Goal: Task Accomplishment & Management: Use online tool/utility

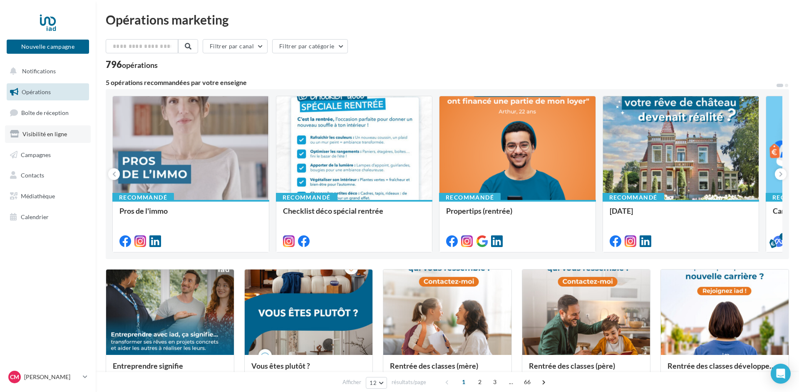
click at [36, 130] on link "Visibilité en ligne" at bounding box center [48, 133] width 86 height 17
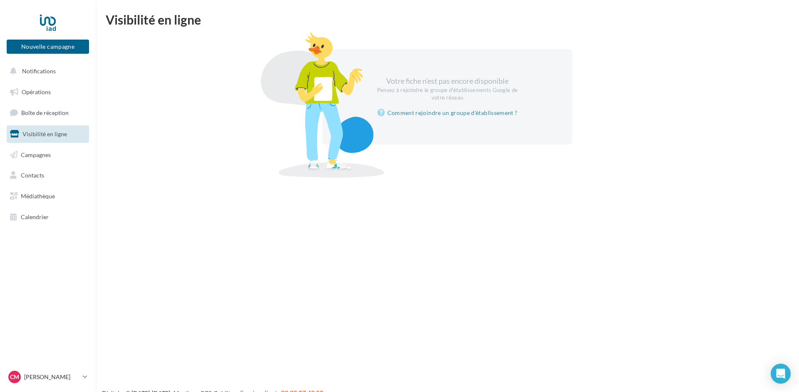
click at [39, 130] on link "Visibilité en ligne" at bounding box center [48, 133] width 86 height 17
click at [30, 109] on link "Boîte de réception" at bounding box center [48, 113] width 86 height 18
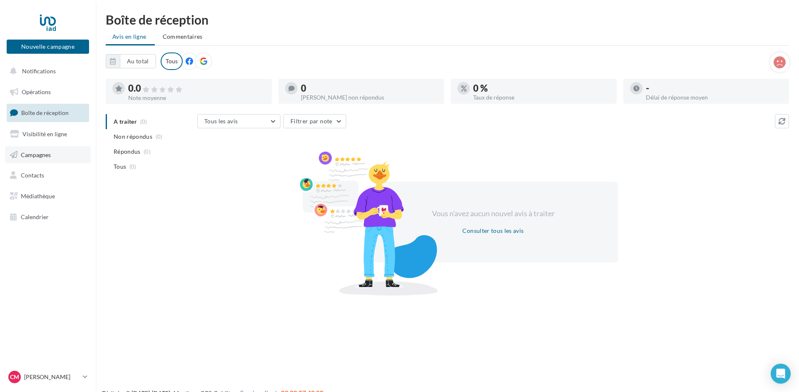
click at [36, 153] on span "Campagnes" at bounding box center [36, 154] width 30 height 7
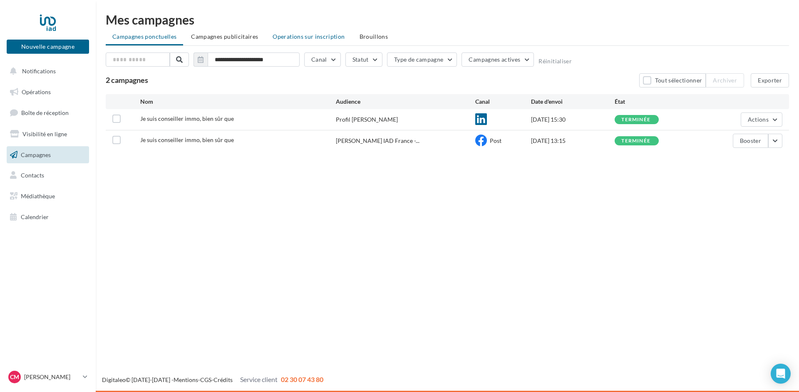
click at [294, 37] on span "Operations sur inscription" at bounding box center [309, 36] width 72 height 7
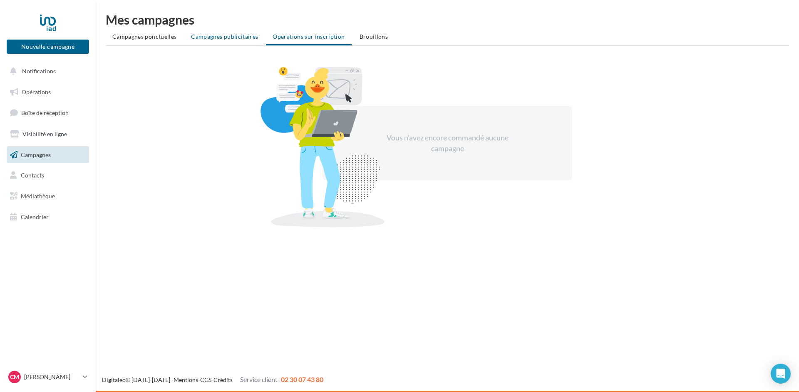
click at [198, 40] on span "Campagnes publicitaires" at bounding box center [224, 36] width 67 height 7
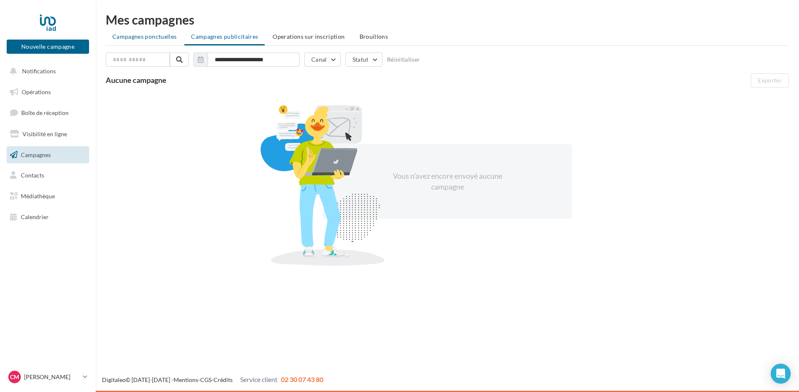
click at [154, 34] on span "Campagnes ponctuelles" at bounding box center [144, 36] width 64 height 7
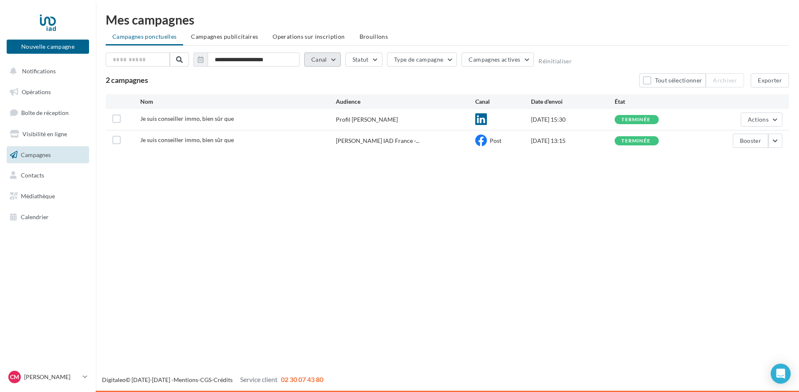
click at [332, 64] on button "Canal" at bounding box center [322, 59] width 37 height 14
click at [312, 89] on label at bounding box center [315, 89] width 8 height 8
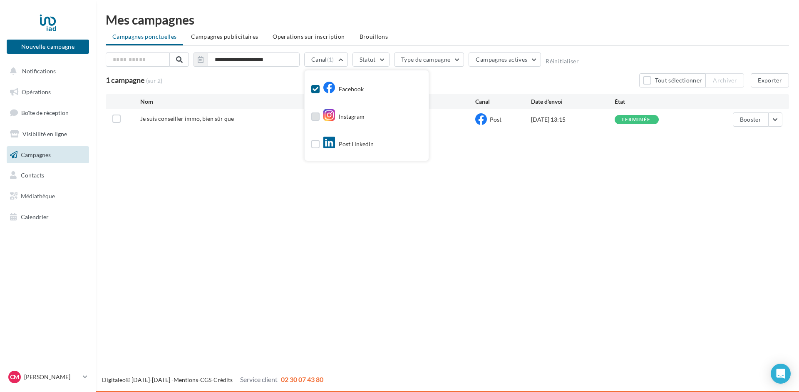
click at [313, 114] on label at bounding box center [315, 116] width 8 height 8
click at [312, 146] on label at bounding box center [315, 144] width 8 height 8
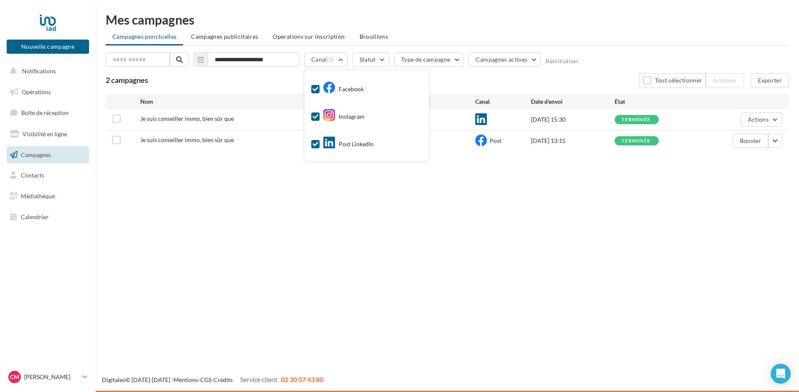
click at [451, 79] on div "2 campagnes Tout sélectionner Archiver Exporter" at bounding box center [447, 80] width 683 height 14
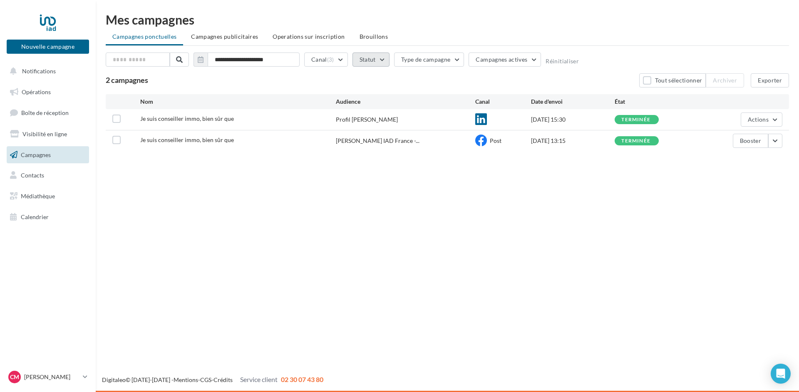
click at [372, 56] on button "Statut" at bounding box center [370, 59] width 37 height 14
click at [341, 56] on button "Canal (3)" at bounding box center [326, 59] width 44 height 14
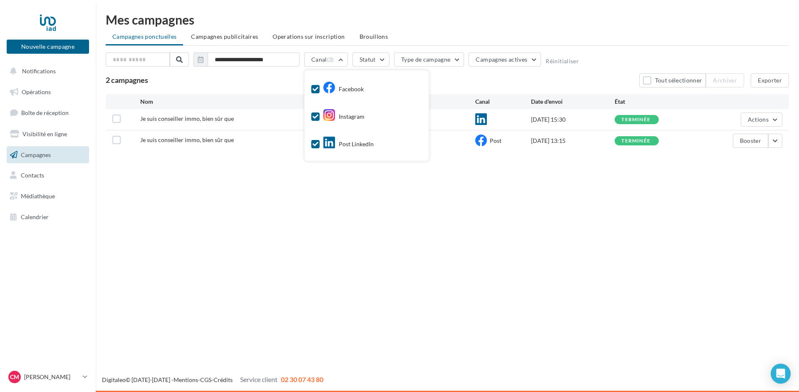
click at [313, 92] on label at bounding box center [315, 89] width 8 height 8
click at [314, 113] on label at bounding box center [315, 116] width 8 height 8
click at [311, 145] on div "Facebook Instagram Post LinkedIn Google Post" at bounding box center [367, 115] width 124 height 90
click at [314, 146] on icon at bounding box center [315, 144] width 6 height 6
click at [274, 73] on div "**********" at bounding box center [447, 69] width 683 height 35
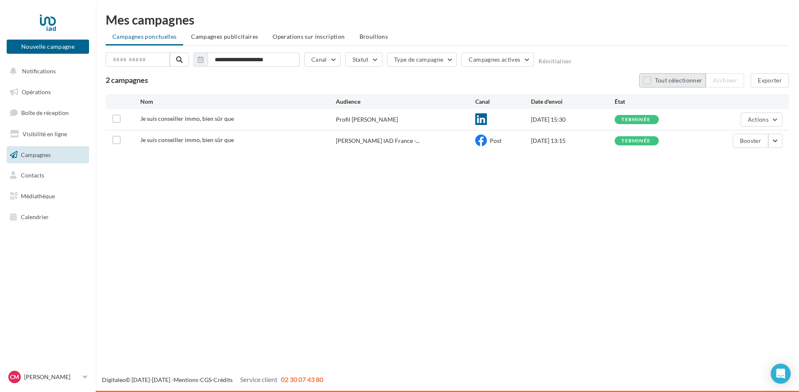
click at [695, 82] on button "Tout sélectionner" at bounding box center [672, 80] width 67 height 14
drag, startPoint x: 72, startPoint y: 232, endPoint x: 0, endPoint y: 12, distance: 231.6
click at [0, 12] on nav "Nouvelle campagne Nouvelle campagne Notifications Opérations Boîte de réception…" at bounding box center [48, 196] width 96 height 392
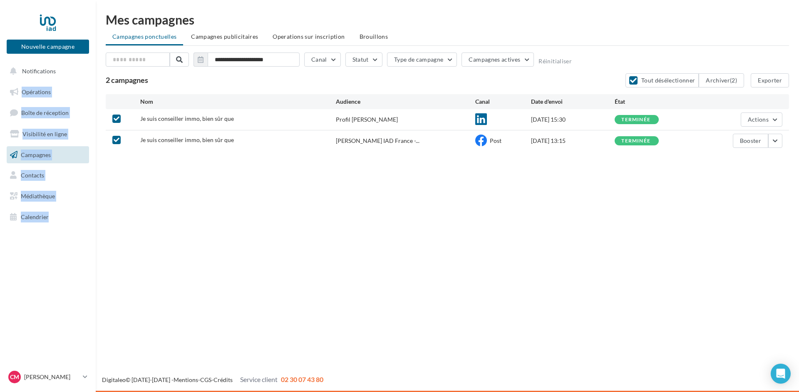
drag, startPoint x: 9, startPoint y: 7, endPoint x: 93, endPoint y: 241, distance: 249.0
click at [93, 241] on nav "Nouvelle campagne Nouvelle campagne Notifications Opérations Boîte de réception…" at bounding box center [48, 196] width 96 height 392
click at [79, 249] on nav "Nouvelle campagne Nouvelle campagne Notifications Opérations Boîte de réception…" at bounding box center [48, 196] width 96 height 392
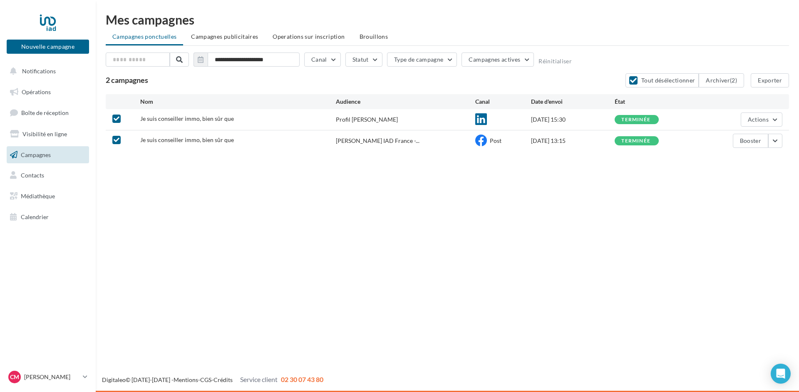
drag, startPoint x: 79, startPoint y: 249, endPoint x: 0, endPoint y: 30, distance: 232.9
click at [0, 30] on nav "Nouvelle campagne Nouvelle campagne Notifications Opérations Boîte de réception…" at bounding box center [48, 196] width 96 height 392
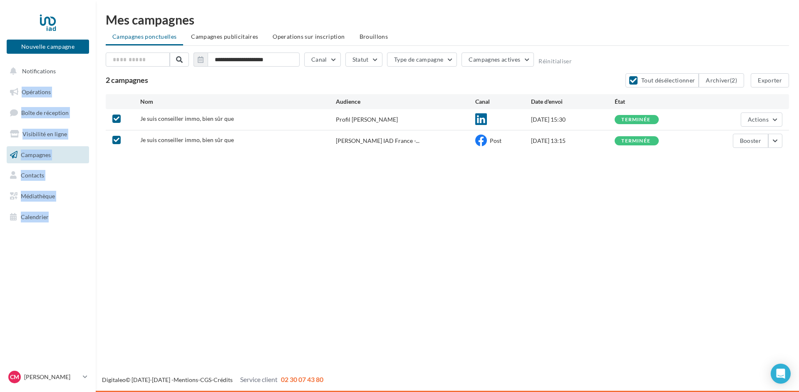
drag, startPoint x: 5, startPoint y: 16, endPoint x: 77, endPoint y: 278, distance: 271.8
click at [77, 278] on nav "Nouvelle campagne Nouvelle campagne Notifications Opérations Boîte de réception…" at bounding box center [48, 196] width 96 height 392
click at [73, 262] on nav "Nouvelle campagne Nouvelle campagne Notifications Opérations Boîte de réception…" at bounding box center [48, 196] width 96 height 392
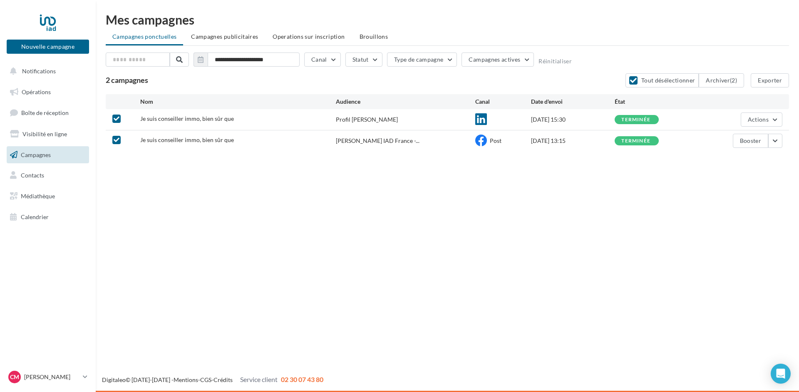
drag, startPoint x: 73, startPoint y: 262, endPoint x: 8, endPoint y: 17, distance: 253.0
click at [8, 17] on nav "Nouvelle campagne Nouvelle campagne Notifications Opérations Boîte de réception…" at bounding box center [48, 196] width 96 height 392
click at [57, 243] on nav "Nouvelle campagne Nouvelle campagne Notifications Opérations Boîte de réception…" at bounding box center [48, 196] width 96 height 392
drag, startPoint x: 73, startPoint y: 271, endPoint x: 7, endPoint y: 20, distance: 259.8
click at [7, 20] on nav "Nouvelle campagne Nouvelle campagne Notifications Opérations Boîte de réception…" at bounding box center [48, 196] width 96 height 392
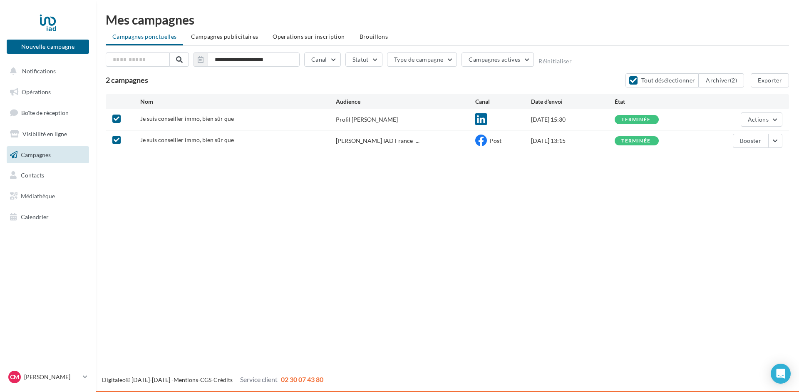
click at [6, 9] on nav "Nouvelle campagne Nouvelle campagne Notifications Opérations Boîte de réception…" at bounding box center [48, 196] width 96 height 392
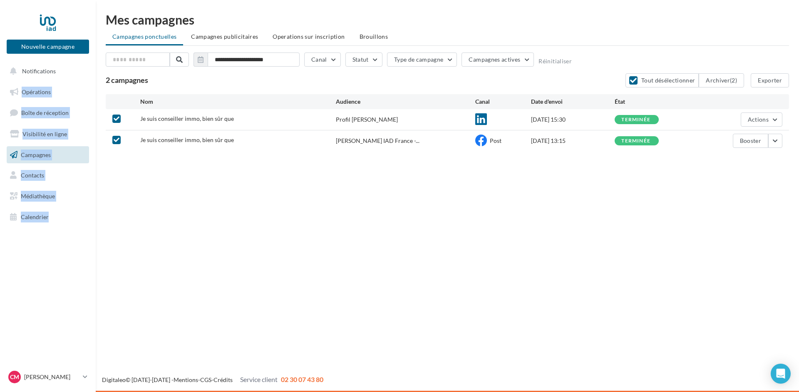
drag, startPoint x: 6, startPoint y: 9, endPoint x: 79, endPoint y: 257, distance: 258.2
click at [79, 257] on nav "Nouvelle campagne Nouvelle campagne Notifications Opérations Boîte de réception…" at bounding box center [48, 196] width 96 height 392
click at [79, 260] on nav "Nouvelle campagne Nouvelle campagne Notifications Opérations Boîte de réception…" at bounding box center [48, 196] width 96 height 392
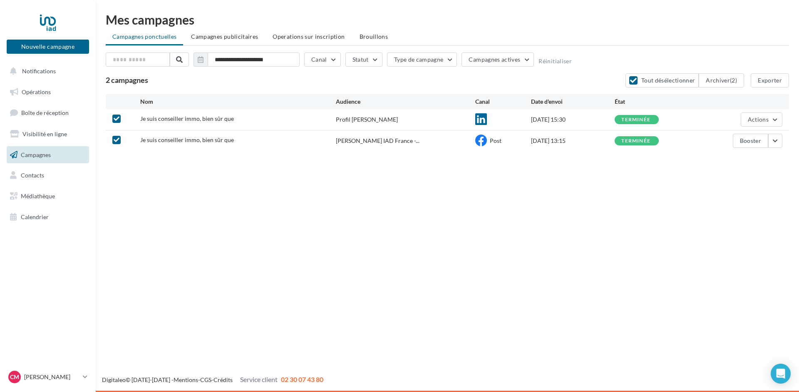
drag, startPoint x: 79, startPoint y: 265, endPoint x: 14, endPoint y: 13, distance: 260.1
click at [14, 13] on nav "Nouvelle campagne Nouvelle campagne Notifications Opérations Boîte de réception…" at bounding box center [48, 196] width 96 height 392
click at [56, 245] on nav "Nouvelle campagne Nouvelle campagne Notifications Opérations Boîte de réception…" at bounding box center [48, 196] width 96 height 392
drag, startPoint x: 71, startPoint y: 261, endPoint x: 0, endPoint y: 8, distance: 262.4
click at [0, 8] on nav "Nouvelle campagne Nouvelle campagne Notifications Opérations Boîte de réception…" at bounding box center [48, 196] width 96 height 392
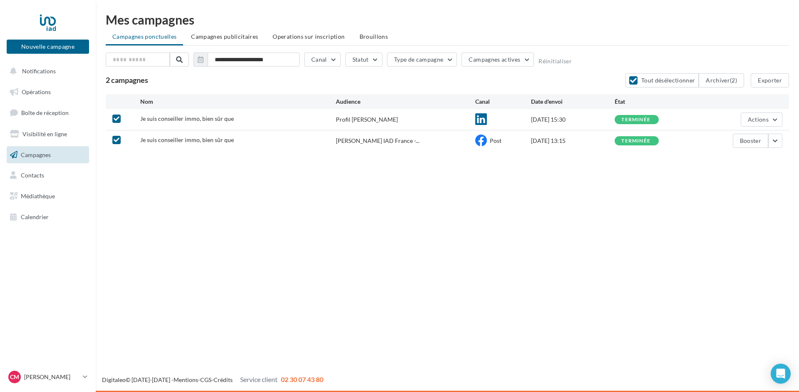
click at [62, 256] on nav "Nouvelle campagne Nouvelle campagne Notifications Opérations Boîte de réception…" at bounding box center [48, 196] width 96 height 392
drag, startPoint x: 75, startPoint y: 270, endPoint x: 0, endPoint y: 5, distance: 275.8
click at [0, 5] on nav "Nouvelle campagne Nouvelle campagne Notifications Opérations Boîte de réception…" at bounding box center [48, 196] width 96 height 392
click at [79, 261] on nav "Nouvelle campagne Nouvelle campagne Notifications Opérations Boîte de réception…" at bounding box center [48, 196] width 96 height 392
drag, startPoint x: 94, startPoint y: 283, endPoint x: 0, endPoint y: 16, distance: 282.9
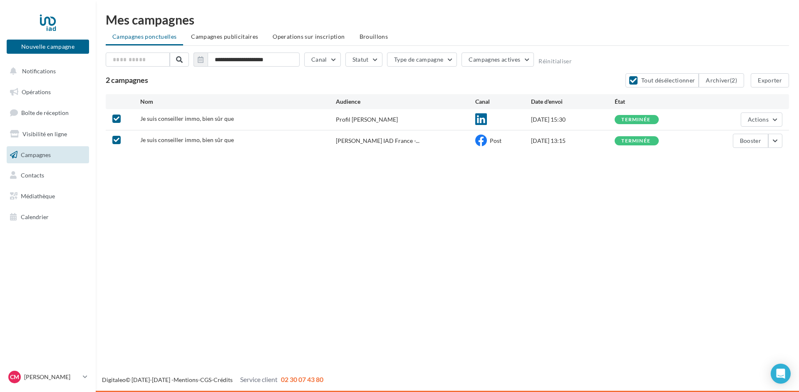
click at [0, 16] on nav "Nouvelle campagne Nouvelle campagne Notifications Opérations Boîte de réception…" at bounding box center [48, 196] width 96 height 392
drag, startPoint x: 5, startPoint y: 59, endPoint x: 66, endPoint y: 253, distance: 202.3
click at [66, 253] on nav "Nouvelle campagne Nouvelle campagne Notifications Opérations Boîte de réception…" at bounding box center [48, 196] width 96 height 392
click at [70, 243] on nav "Nouvelle campagne Nouvelle campagne Notifications Opérations Boîte de réception…" at bounding box center [48, 196] width 96 height 392
drag, startPoint x: 67, startPoint y: 232, endPoint x: 0, endPoint y: 48, distance: 195.9
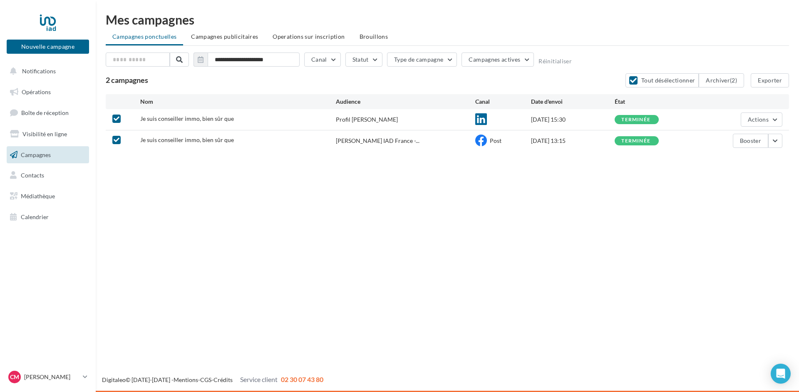
click at [0, 48] on nav "Nouvelle campagne Nouvelle campagne Notifications Opérations Boîte de réception…" at bounding box center [48, 196] width 96 height 392
click at [10, 20] on link at bounding box center [48, 22] width 82 height 21
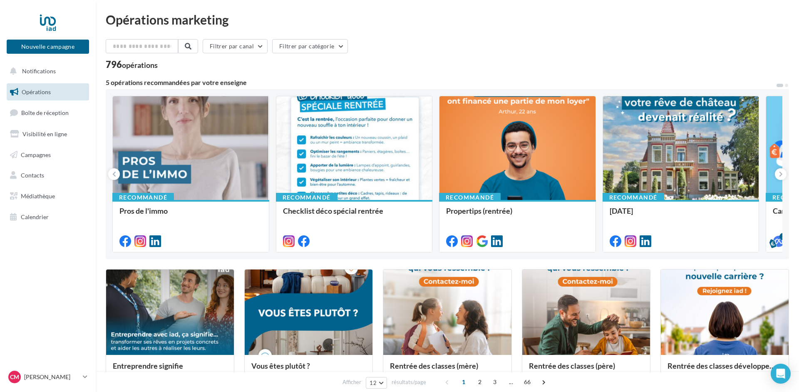
click at [5, 53] on nav "Nouvelle campagne Nouvelle campagne Notifications Opérations Boîte de réception…" at bounding box center [48, 196] width 96 height 392
click at [63, 250] on nav "Nouvelle campagne Nouvelle campagne Notifications Opérations Boîte de réception…" at bounding box center [48, 196] width 96 height 392
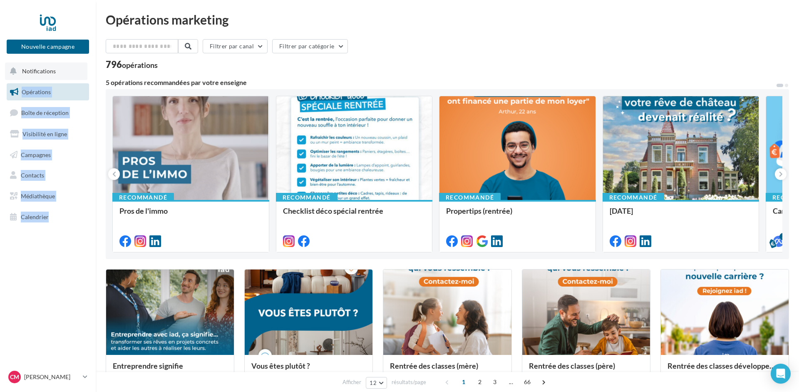
drag, startPoint x: 83, startPoint y: 272, endPoint x: 7, endPoint y: 65, distance: 220.5
click at [7, 62] on nav "Nouvelle campagne Nouvelle campagne Notifications Opérations Boîte de réception…" at bounding box center [48, 196] width 96 height 392
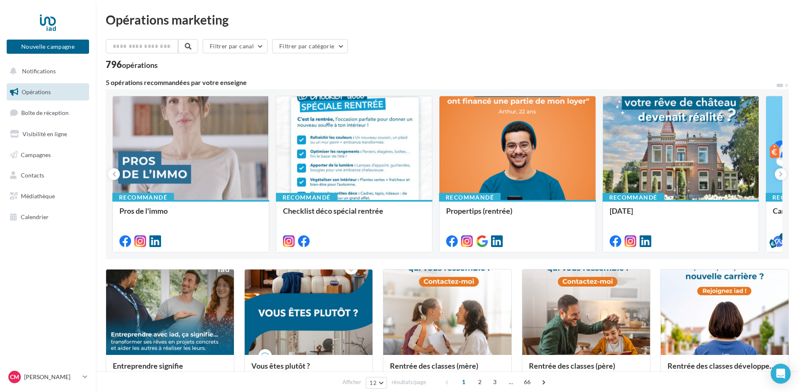
click at [69, 251] on nav "Nouvelle campagne Nouvelle campagne Notifications Opérations Boîte de réception…" at bounding box center [48, 196] width 96 height 392
drag, startPoint x: 83, startPoint y: 266, endPoint x: 0, endPoint y: 47, distance: 234.4
click at [0, 47] on nav "Nouvelle campagne Nouvelle campagne Notifications Opérations Boîte de réception…" at bounding box center [48, 196] width 96 height 392
click at [77, 242] on nav "Nouvelle campagne Nouvelle campagne Notifications Opérations Boîte de réception…" at bounding box center [48, 196] width 96 height 392
drag, startPoint x: 82, startPoint y: 255, endPoint x: 0, endPoint y: 43, distance: 227.3
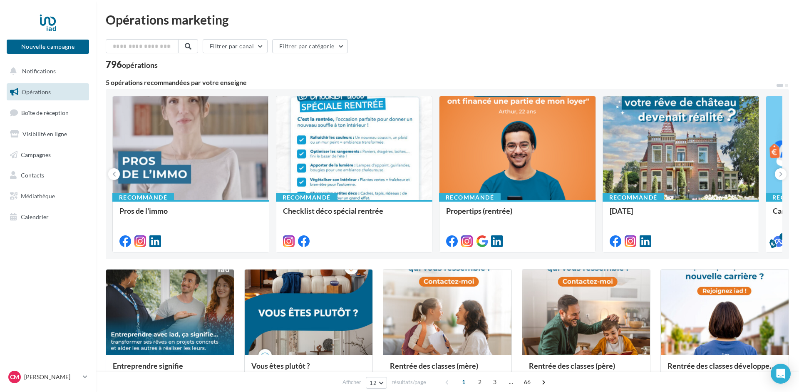
click at [0, 43] on nav "Nouvelle campagne Nouvelle campagne Notifications Opérations Boîte de réception…" at bounding box center [48, 196] width 96 height 392
click at [67, 256] on nav "Nouvelle campagne Nouvelle campagne Notifications Opérations Boîte de réception…" at bounding box center [48, 196] width 96 height 392
drag, startPoint x: 75, startPoint y: 265, endPoint x: 0, endPoint y: 54, distance: 223.9
click at [0, 54] on nav "Nouvelle campagne Nouvelle campagne Notifications Opérations Boîte de réception…" at bounding box center [48, 196] width 96 height 392
click at [49, 253] on nav "Nouvelle campagne Nouvelle campagne Notifications Opérations Boîte de réception…" at bounding box center [48, 196] width 96 height 392
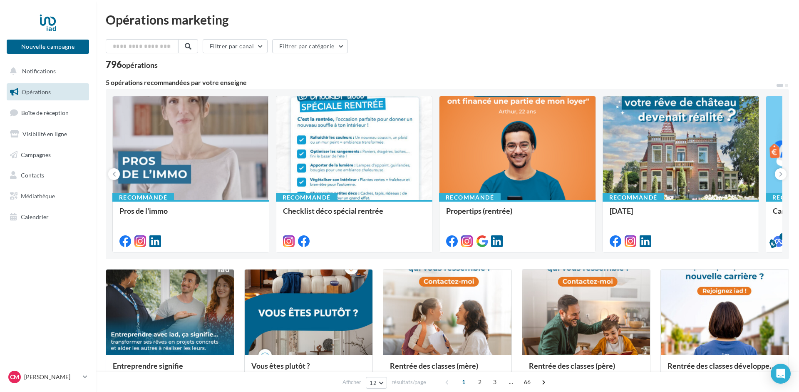
drag, startPoint x: 71, startPoint y: 265, endPoint x: 5, endPoint y: 32, distance: 241.9
click at [5, 32] on nav "Nouvelle campagne Nouvelle campagne Notifications Opérations Boîte de réception…" at bounding box center [48, 196] width 96 height 392
click at [64, 245] on nav "Nouvelle campagne Nouvelle campagne Notifications Opérations Boîte de réception…" at bounding box center [48, 196] width 96 height 392
drag, startPoint x: 77, startPoint y: 270, endPoint x: 0, endPoint y: 32, distance: 249.6
click at [0, 32] on nav "Nouvelle campagne Nouvelle campagne Notifications Opérations Boîte de réception…" at bounding box center [48, 196] width 96 height 392
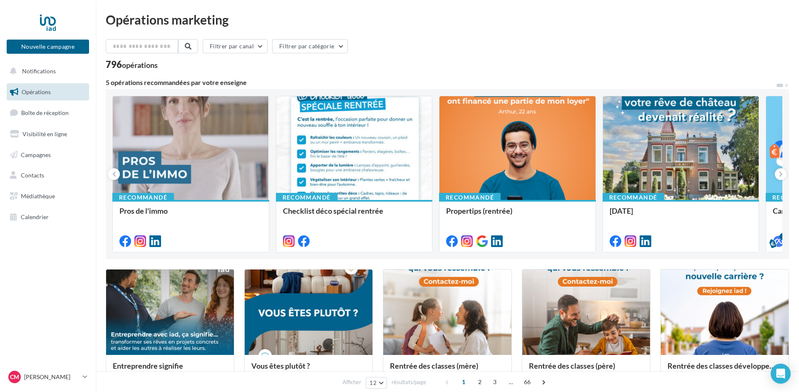
click at [59, 244] on nav "Nouvelle campagne Nouvelle campagne Notifications Opérations Boîte de réception…" at bounding box center [48, 196] width 96 height 392
drag, startPoint x: 72, startPoint y: 260, endPoint x: 0, endPoint y: 45, distance: 225.9
click at [0, 45] on nav "Nouvelle campagne Nouvelle campagne Notifications Opérations Boîte de réception…" at bounding box center [48, 196] width 96 height 392
click at [61, 244] on nav "Nouvelle campagne Nouvelle campagne Notifications Opérations Boîte de réception…" at bounding box center [48, 196] width 96 height 392
drag, startPoint x: 60, startPoint y: 240, endPoint x: 7, endPoint y: 70, distance: 178.2
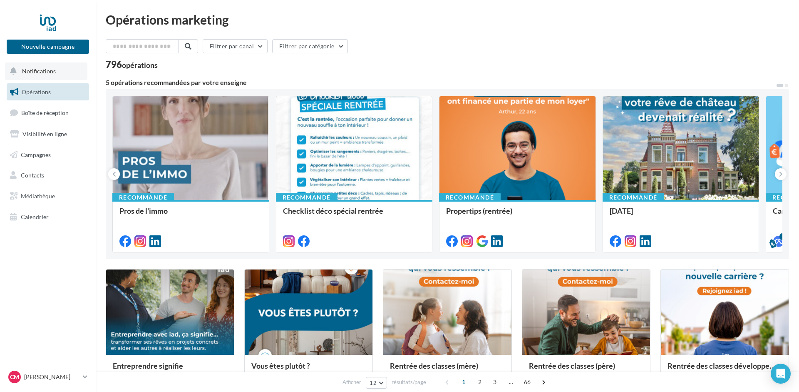
click at [0, 25] on nav "Nouvelle campagne Nouvelle campagne Notifications Opérations Boîte de réception…" at bounding box center [48, 196] width 96 height 392
click at [51, 259] on nav "Nouvelle campagne Nouvelle campagne Notifications Opérations Boîte de réception…" at bounding box center [48, 196] width 96 height 392
drag, startPoint x: 69, startPoint y: 261, endPoint x: 0, endPoint y: 24, distance: 246.6
click at [0, 24] on nav "Nouvelle campagne Nouvelle campagne Notifications Opérations Boîte de réception…" at bounding box center [48, 196] width 96 height 392
click at [59, 257] on nav "Nouvelle campagne Nouvelle campagne Notifications Opérations Boîte de réception…" at bounding box center [48, 196] width 96 height 392
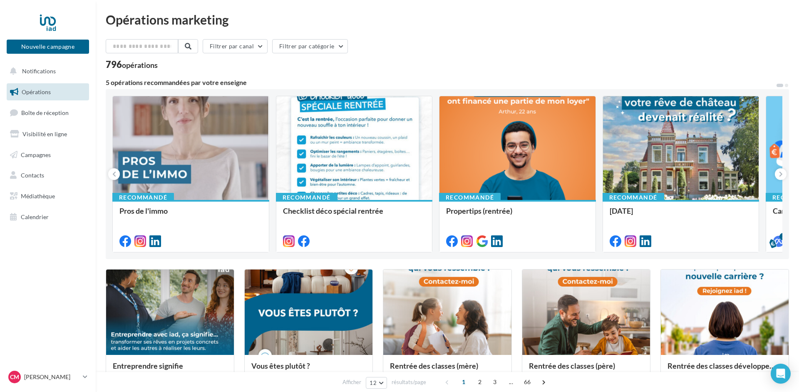
drag, startPoint x: 59, startPoint y: 228, endPoint x: 0, endPoint y: 9, distance: 227.0
click at [0, 9] on nav "Nouvelle campagne Nouvelle campagne Notifications Opérations Boîte de réception…" at bounding box center [48, 196] width 96 height 392
click at [75, 275] on nav "Nouvelle campagne Nouvelle campagne Notifications Opérations Boîte de réception…" at bounding box center [48, 196] width 96 height 392
drag, startPoint x: 84, startPoint y: 286, endPoint x: 1, endPoint y: 45, distance: 254.9
click at [2, 7] on nav "Nouvelle campagne Nouvelle campagne Notifications Opérations Boîte de réception…" at bounding box center [48, 196] width 96 height 392
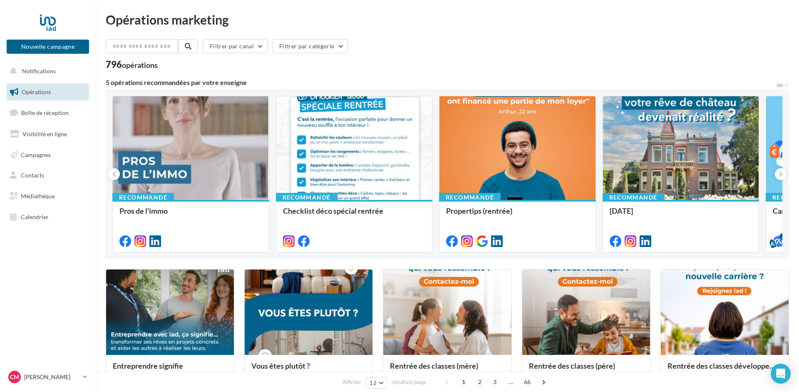
click at [45, 243] on nav "Nouvelle campagne Nouvelle campagne Notifications Opérations Boîte de réception…" at bounding box center [48, 196] width 96 height 392
drag, startPoint x: 72, startPoint y: 264, endPoint x: 0, endPoint y: -6, distance: 279.4
click at [55, 268] on nav "Nouvelle campagne Nouvelle campagne Notifications Opérations Boîte de réception…" at bounding box center [48, 196] width 96 height 392
drag, startPoint x: 67, startPoint y: 273, endPoint x: 0, endPoint y: -34, distance: 313.9
click at [70, 245] on nav "Nouvelle campagne Nouvelle campagne Notifications Opérations Boîte de réception…" at bounding box center [48, 196] width 96 height 392
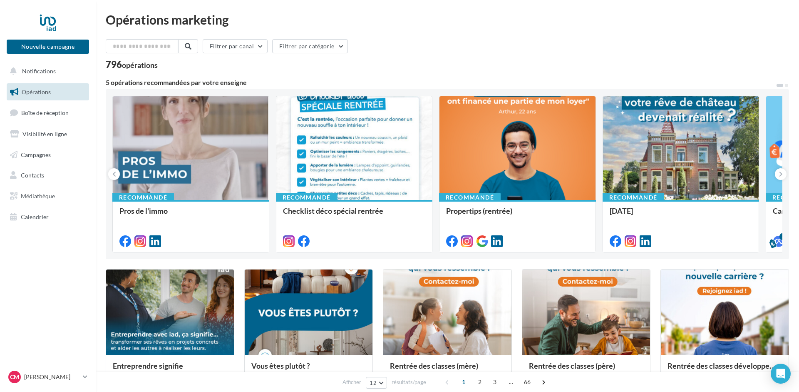
drag, startPoint x: 83, startPoint y: 267, endPoint x: 0, endPoint y: -13, distance: 292.1
click at [92, 284] on nav "Nouvelle campagne Nouvelle campagne Notifications Opérations Boîte de réception…" at bounding box center [48, 196] width 96 height 392
drag, startPoint x: 88, startPoint y: 289, endPoint x: 0, endPoint y: 5, distance: 297.4
click at [0, 5] on nav "Nouvelle campagne Nouvelle campagne Notifications Opérations Boîte de réception…" at bounding box center [48, 196] width 96 height 392
click at [61, 248] on nav "Nouvelle campagne Nouvelle campagne Notifications Opérations Boîte de réception…" at bounding box center [48, 196] width 96 height 392
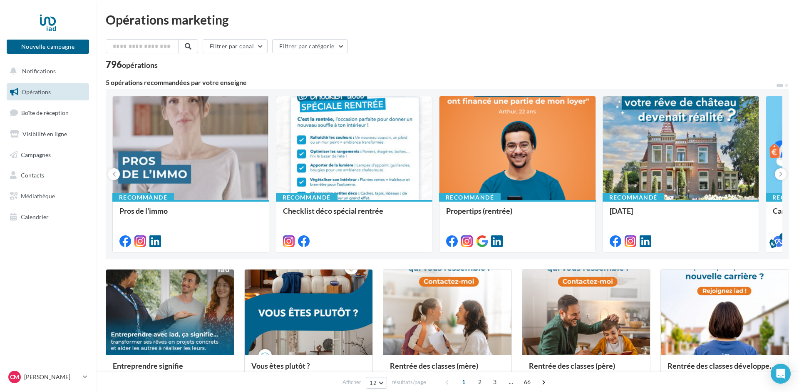
drag, startPoint x: 80, startPoint y: 278, endPoint x: 0, endPoint y: -2, distance: 291.2
click at [57, 248] on nav "Nouvelle campagne Nouvelle campagne Notifications Opérations Boîte de réception…" at bounding box center [48, 196] width 96 height 392
drag, startPoint x: 33, startPoint y: 225, endPoint x: 5, endPoint y: 60, distance: 167.2
click at [5, 60] on nav "Nouvelle campagne Nouvelle campagne Notifications Opérations Boîte de réception…" at bounding box center [48, 196] width 96 height 392
click at [46, 255] on nav "Nouvelle campagne Nouvelle campagne Notifications Opérations Boîte de réception…" at bounding box center [48, 196] width 96 height 392
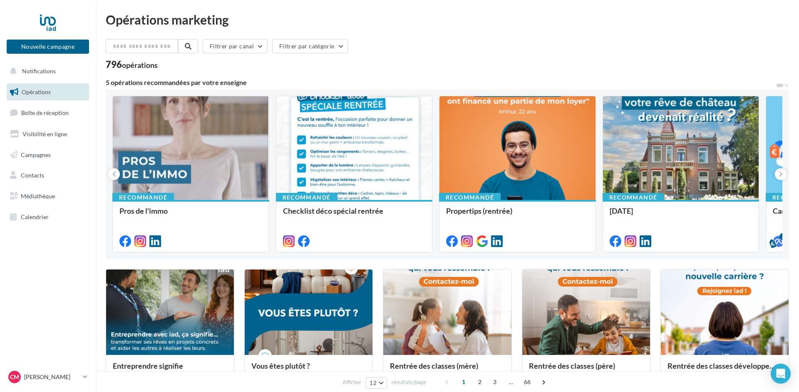
drag, startPoint x: 54, startPoint y: 270, endPoint x: 2, endPoint y: 35, distance: 240.7
click at [2, 35] on nav "Nouvelle campagne Nouvelle campagne Notifications Opérations Boîte de réception…" at bounding box center [48, 196] width 96 height 392
click at [56, 250] on nav "Nouvelle campagne Nouvelle campagne Notifications Opérations Boîte de réception…" at bounding box center [48, 196] width 96 height 392
drag, startPoint x: 67, startPoint y: 275, endPoint x: 0, endPoint y: 37, distance: 247.5
click at [0, 37] on nav "Nouvelle campagne Nouvelle campagne Notifications Opérations Boîte de réception…" at bounding box center [48, 196] width 96 height 392
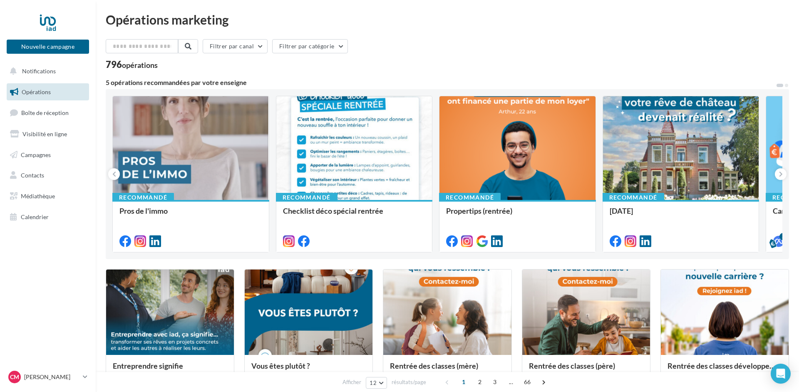
click at [51, 260] on nav "Nouvelle campagne Nouvelle campagne Notifications Opérations Boîte de réception…" at bounding box center [48, 196] width 96 height 392
drag, startPoint x: 61, startPoint y: 261, endPoint x: 0, endPoint y: 22, distance: 246.8
click at [0, 22] on nav "Nouvelle campagne Nouvelle campagne Notifications Opérations Boîte de réception…" at bounding box center [48, 196] width 96 height 392
click at [51, 255] on nav "Nouvelle campagne Nouvelle campagne Notifications Opérations Boîte de réception…" at bounding box center [48, 196] width 96 height 392
drag, startPoint x: 63, startPoint y: 260, endPoint x: 0, endPoint y: 14, distance: 253.8
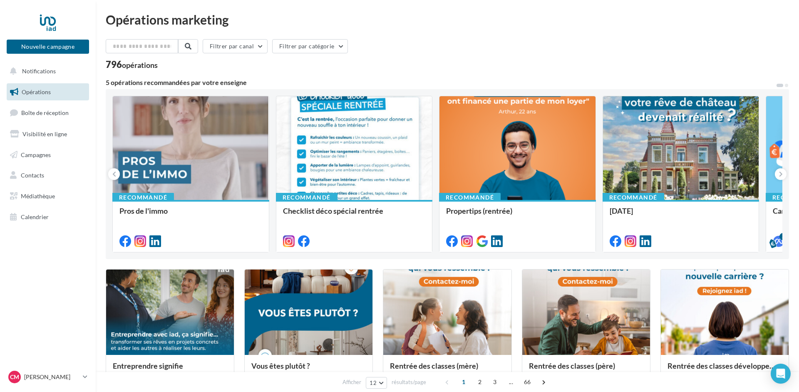
click at [0, 14] on nav "Nouvelle campagne Nouvelle campagne Notifications Opérations Boîte de réception…" at bounding box center [48, 196] width 96 height 392
click at [50, 235] on nav "Nouvelle campagne Nouvelle campagne Notifications Opérations Boîte de réception…" at bounding box center [48, 196] width 96 height 392
drag, startPoint x: 58, startPoint y: 251, endPoint x: 3, endPoint y: 2, distance: 254.4
click at [3, 2] on nav "Nouvelle campagne Nouvelle campagne Notifications Opérations Boîte de réception…" at bounding box center [48, 196] width 96 height 392
click at [42, 245] on nav "Nouvelle campagne Nouvelle campagne Notifications Opérations Boîte de réception…" at bounding box center [48, 196] width 96 height 392
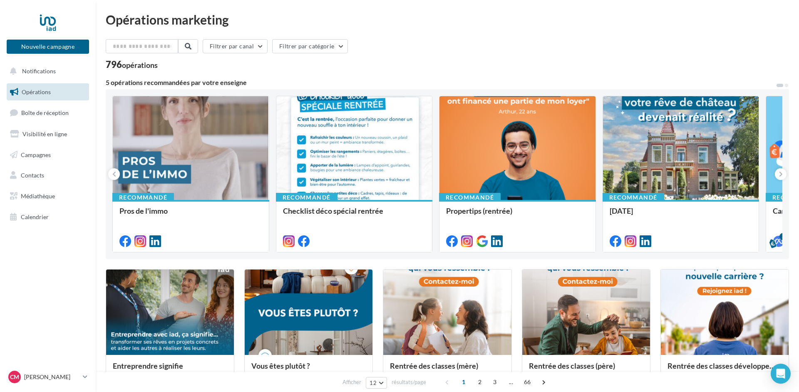
drag, startPoint x: 58, startPoint y: 268, endPoint x: 0, endPoint y: -7, distance: 281.5
click at [42, 251] on nav "Nouvelle campagne Nouvelle campagne Notifications Opérations Boîte de réception…" at bounding box center [48, 196] width 96 height 392
drag, startPoint x: 32, startPoint y: 166, endPoint x: 0, endPoint y: -32, distance: 200.2
click at [53, 249] on nav "Nouvelle campagne Nouvelle campagne Notifications Opérations Boîte de réception…" at bounding box center [48, 196] width 96 height 392
drag, startPoint x: 59, startPoint y: 257, endPoint x: 0, endPoint y: 2, distance: 261.4
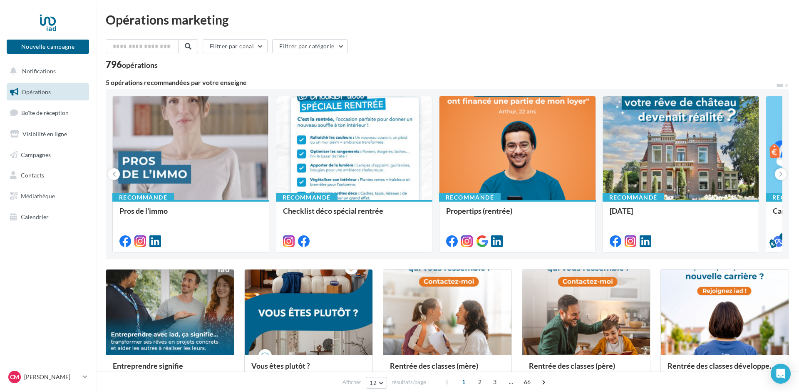
click at [0, 2] on nav "Nouvelle campagne Nouvelle campagne Notifications Opérations Boîte de réception…" at bounding box center [48, 196] width 96 height 392
click at [37, 240] on nav "Nouvelle campagne Nouvelle campagne Notifications Opérations Boîte de réception…" at bounding box center [48, 196] width 96 height 392
drag, startPoint x: 57, startPoint y: 258, endPoint x: 0, endPoint y: 11, distance: 253.2
click at [0, 11] on nav "Nouvelle campagne Nouvelle campagne Notifications Opérations Boîte de réception…" at bounding box center [48, 196] width 96 height 392
click at [58, 248] on nav "Nouvelle campagne Nouvelle campagne Notifications Opérations Boîte de réception…" at bounding box center [48, 196] width 96 height 392
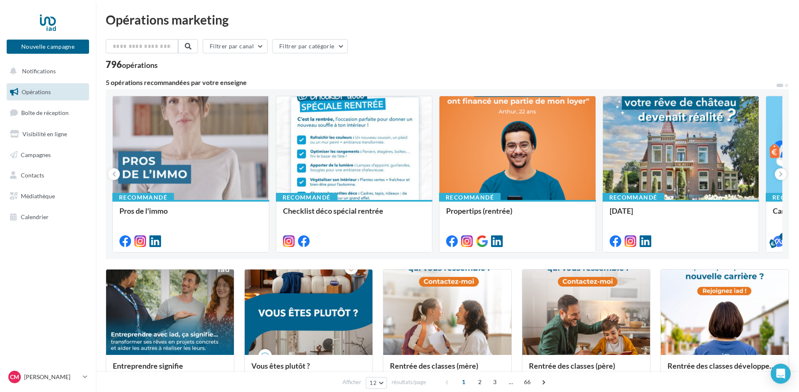
drag, startPoint x: 70, startPoint y: 264, endPoint x: 0, endPoint y: -11, distance: 283.9
click at [45, 253] on nav "Nouvelle campagne Nouvelle campagne Notifications Opérations Boîte de réception…" at bounding box center [48, 196] width 96 height 392
drag, startPoint x: 55, startPoint y: 265, endPoint x: 0, endPoint y: -16, distance: 286.1
click at [50, 248] on nav "Nouvelle campagne Nouvelle campagne Notifications Opérations Boîte de réception…" at bounding box center [48, 196] width 96 height 392
drag, startPoint x: 54, startPoint y: 255, endPoint x: 0, endPoint y: 40, distance: 221.4
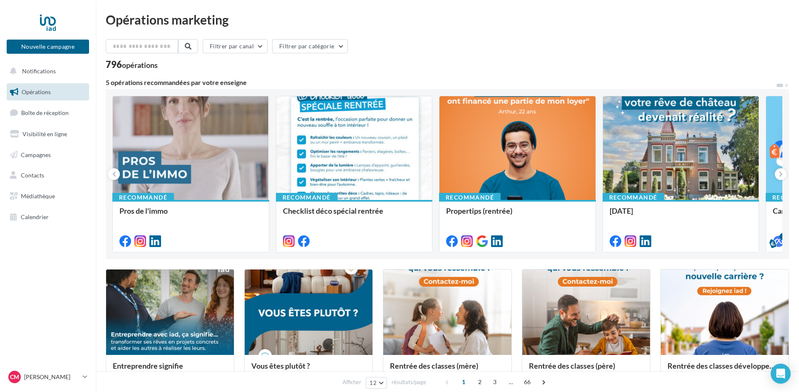
click at [0, 40] on nav "Nouvelle campagne Nouvelle campagne Notifications Opérations Boîte de réception…" at bounding box center [48, 196] width 96 height 392
click at [48, 268] on nav "Nouvelle campagne Nouvelle campagne Notifications Opérations Boîte de réception…" at bounding box center [48, 196] width 96 height 392
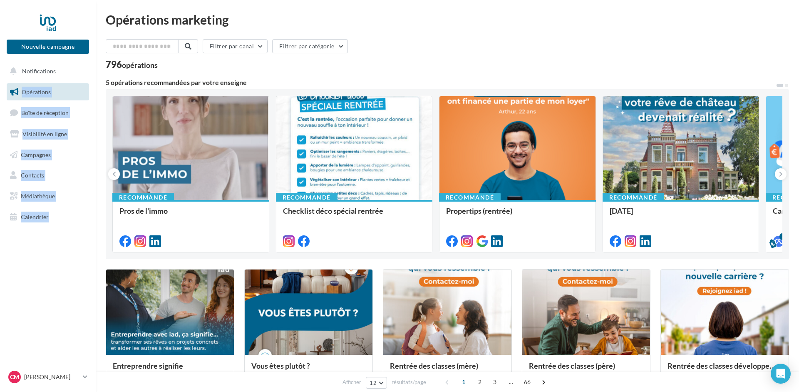
drag, startPoint x: 64, startPoint y: 260, endPoint x: 6, endPoint y: 82, distance: 186.8
click at [6, 71] on nav "Nouvelle campagne Nouvelle campagne Notifications Opérations Boîte de réception…" at bounding box center [48, 196] width 96 height 392
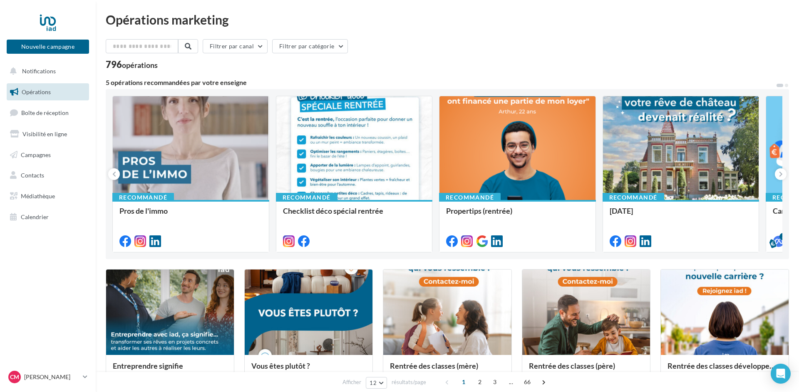
click at [46, 249] on nav "Nouvelle campagne Nouvelle campagne Notifications Opérations Boîte de réception…" at bounding box center [48, 196] width 96 height 392
drag
click at [0, 34] on nav "Nouvelle campagne Nouvelle campagne Notifications Opérations Boîte de réception…" at bounding box center [48, 196] width 96 height 392
click at [47, 251] on nav "Nouvelle campagne Nouvelle campagne Notifications Opérations Boîte de réception…" at bounding box center [48, 196] width 96 height 392
click at [4, 27] on nav "Nouvelle campagne Nouvelle campagne Notifications Opérations Boîte de réception…" at bounding box center [48, 196] width 96 height 392
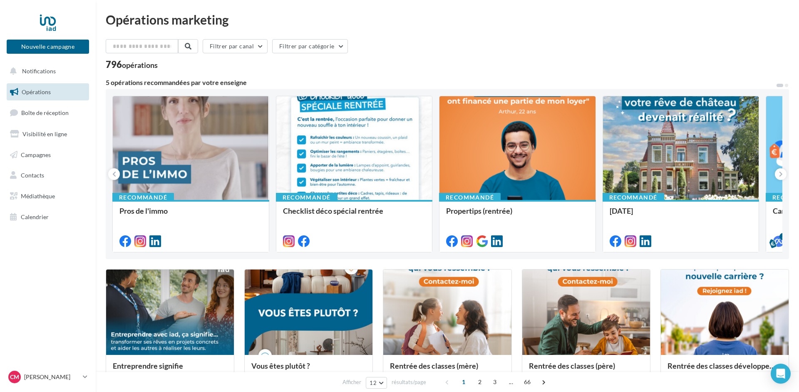
click at [49, 250] on nav "Nouvelle campagne Nouvelle campagne Notifications Opérations Boîte de réception…" at bounding box center [48, 196] width 96 height 392
click at [0, 30] on nav "Nouvelle campagne Nouvelle campagne Notifications Opérations Boîte de réception…" at bounding box center [48, 196] width 96 height 392
click at [48, 238] on nav "Nouvelle campagne Nouvelle campagne Notifications Opérations Boîte de réception…" at bounding box center [48, 196] width 96 height 392
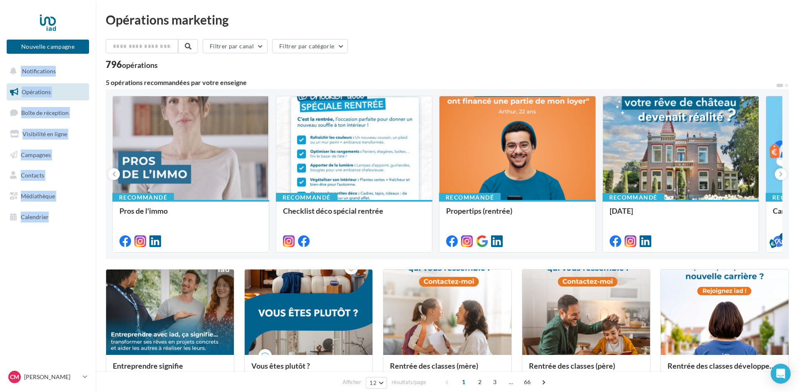
click at [0, 49] on nav "Nouvelle campagne Nouvelle campagne Notifications Opérations Boîte de réception…" at bounding box center [48, 196] width 96 height 392
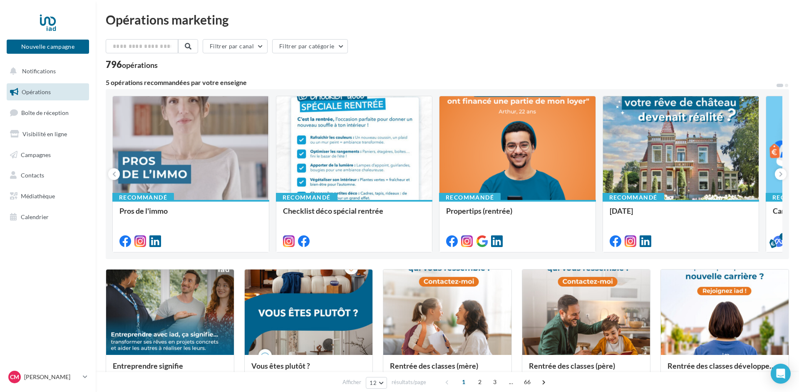
click at [27, 249] on nav "Nouvelle campagne Nouvelle campagne Notifications Opérations Boîte de réception…" at bounding box center [48, 196] width 96 height 392
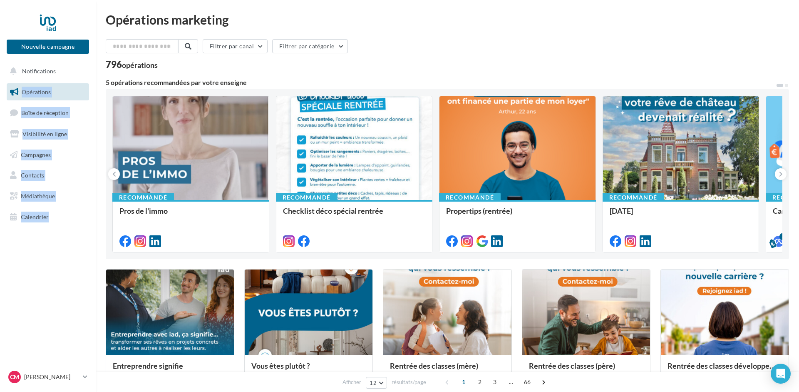
click at [7, 26] on nav "Nouvelle campagne Nouvelle campagne Notifications Opérations Boîte de réception…" at bounding box center [48, 196] width 96 height 392
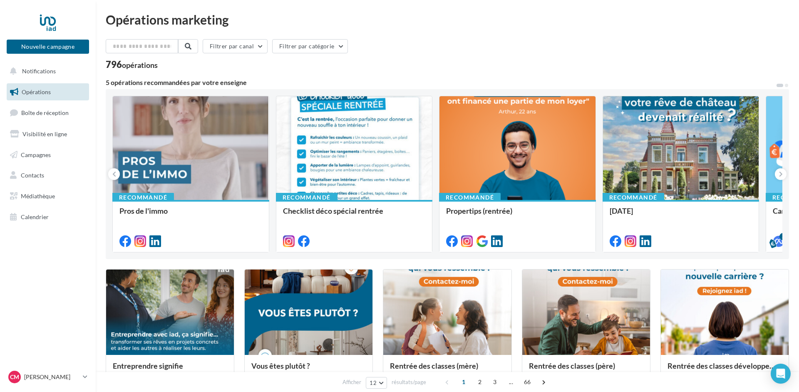
click at [39, 245] on nav "Nouvelle campagne Nouvelle campagne Notifications Opérations Boîte de réception…" at bounding box center [48, 196] width 96 height 392
click at [0, 37] on nav "Nouvelle campagne Nouvelle campagne Notifications Opérations Boîte de réception…" at bounding box center [48, 196] width 96 height 392
click at [40, 243] on nav "Nouvelle campagne Nouvelle campagne Notifications Opérations Boîte de réception…" at bounding box center [48, 196] width 96 height 392
click at [0, 16] on nav "Nouvelle campagne Nouvelle campagne Notifications Opérations Boîte de réception…" at bounding box center [48, 196] width 96 height 392
click at [51, 242] on nav "Nouvelle campagne Nouvelle campagne Notifications Opérations Boîte de réception…" at bounding box center [48, 196] width 96 height 392
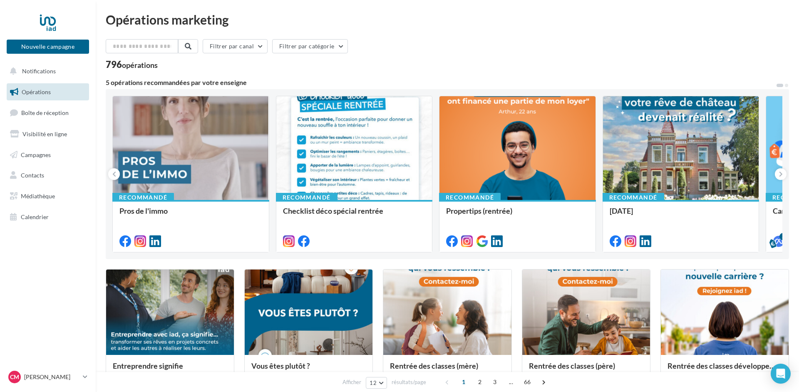
click at [0, 2] on nav "Nouvelle campagne Nouvelle campagne Notifications Opérations Boîte de réception…" at bounding box center [48, 196] width 96 height 392
click at [41, 240] on nav "Nouvelle campagne Nouvelle campagne Notifications Opérations Boîte de réception…" at bounding box center [48, 196] width 96 height 392
click at [39, 186] on nav "Nouvelle campagne Nouvelle campagne Notifications Opérations Boîte de réception…" at bounding box center [48, 196] width 96 height 392
click at [50, 246] on nav "Nouvelle campagne Nouvelle campagne Notifications Opérations Boîte de réception…" at bounding box center [48, 196] width 96 height 392
click at [0, 13] on nav "Nouvelle campagne Nouvelle campagne Notifications Opérations Boîte de réception…" at bounding box center [48, 196] width 96 height 392
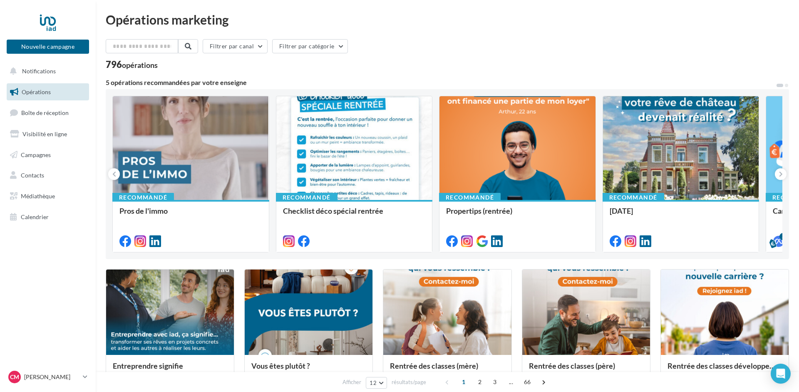
click at [37, 245] on nav "Nouvelle campagne Nouvelle campagne Notifications Opérations Boîte de réception…" at bounding box center [48, 196] width 96 height 392
click at [52, 250] on nav "Nouvelle campagne Nouvelle campagne Notifications Opérations Boîte de réception…" at bounding box center [48, 196] width 96 height 392
click at [0, 0] on nav "Nouvelle campagne Nouvelle campagne Notifications Opérations Boîte de réception…" at bounding box center [48, 196] width 96 height 392
click at [40, 235] on nav "Nouvelle campagne Nouvelle campagne Notifications Opérations Boîte de réception…" at bounding box center [48, 196] width 96 height 392
click at [0, 59] on nav "Nouvelle campagne Nouvelle campagne Notifications Opérations Boîte de réception…" at bounding box center [48, 196] width 96 height 392
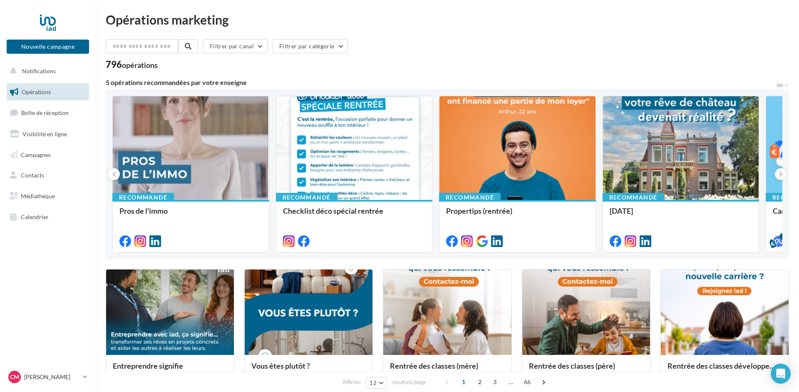
click at [47, 240] on nav "Nouvelle campagne Nouvelle campagne Notifications Opérations Boîte de réception…" at bounding box center [48, 196] width 96 height 392
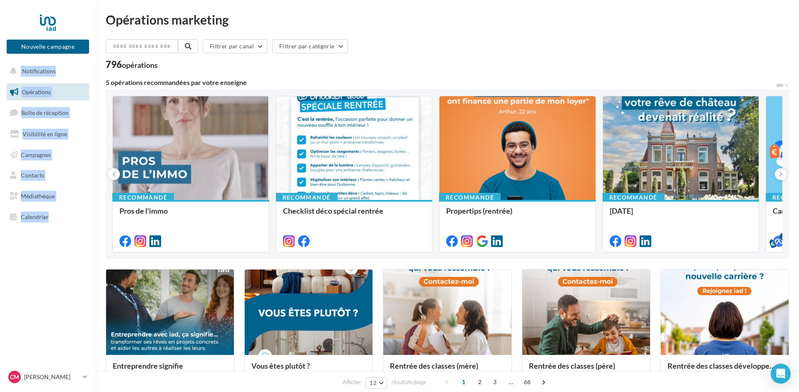
click at [0, 66] on nav "Nouvelle campagne Nouvelle campagne Notifications Opérations Boîte de réception…" at bounding box center [48, 196] width 96 height 392
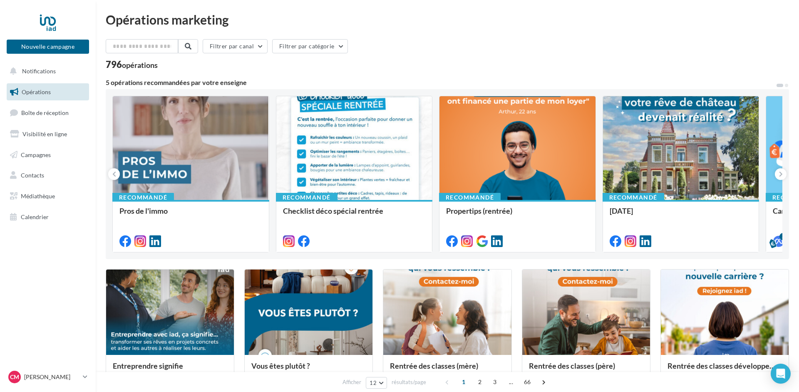
click at [43, 239] on nav "Nouvelle campagne Nouvelle campagne Notifications Opérations Boîte de réception…" at bounding box center [48, 196] width 96 height 392
click at [11, 7] on nav "Nouvelle campagne Nouvelle campagne Notifications Opérations Boîte de réception…" at bounding box center [48, 196] width 96 height 392
click at [29, 255] on nav "Nouvelle campagne Nouvelle campagne Notifications Opérations Boîte de réception…" at bounding box center [48, 196] width 96 height 392
click at [12, 24] on nav "Nouvelle campagne Nouvelle campagne Notifications Opérations Boîte de réception…" at bounding box center [48, 196] width 96 height 392
click at [35, 270] on nav "Nouvelle campagne Nouvelle campagne Notifications Opérations Boîte de réception…" at bounding box center [48, 196] width 96 height 392
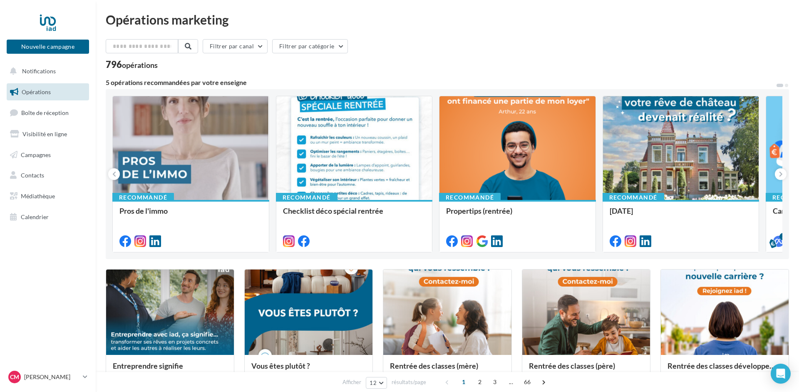
click at [37, 231] on nav "Nouvelle campagne Nouvelle campagne Notifications Opérations Boîte de réception…" at bounding box center [48, 196] width 96 height 392
click at [41, 260] on nav "Nouvelle campagne Nouvelle campagne Notifications Opérations Boîte de réception…" at bounding box center [48, 196] width 96 height 392
click at [46, 235] on nav "Nouvelle campagne Nouvelle campagne Notifications Opérations Boîte de réception…" at bounding box center [48, 196] width 96 height 392
click at [37, 248] on nav "Nouvelle campagne Nouvelle campagne Notifications Opérations Boîte de réception…" at bounding box center [48, 196] width 96 height 392
click at [0, 42] on nav "Nouvelle campagne Nouvelle campagne Notifications Opérations Boîte de réception…" at bounding box center [48, 196] width 96 height 392
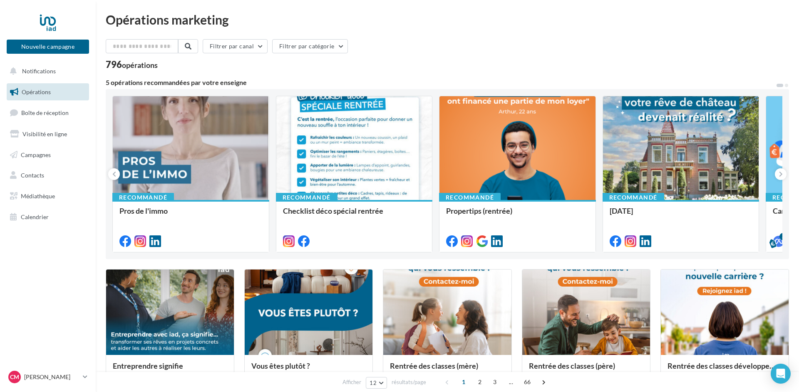
click at [47, 259] on nav "Nouvelle campagne Nouvelle campagne Notifications Opérations Boîte de réception…" at bounding box center [48, 196] width 96 height 392
click at [51, 241] on nav "Nouvelle campagne Nouvelle campagne Notifications Opérations Boîte de réception…" at bounding box center [48, 196] width 96 height 392
click at [0, 42] on nav "Nouvelle campagne Nouvelle campagne Notifications Opérations Boîte de réception…" at bounding box center [48, 196] width 96 height 392
click at [37, 234] on nav "Nouvelle campagne Nouvelle campagne Notifications Opérations Boîte de réception…" at bounding box center [48, 196] width 96 height 392
click at [0, 17] on nav "Nouvelle campagne Nouvelle campagne Notifications Opérations Boîte de réception…" at bounding box center [48, 196] width 96 height 392
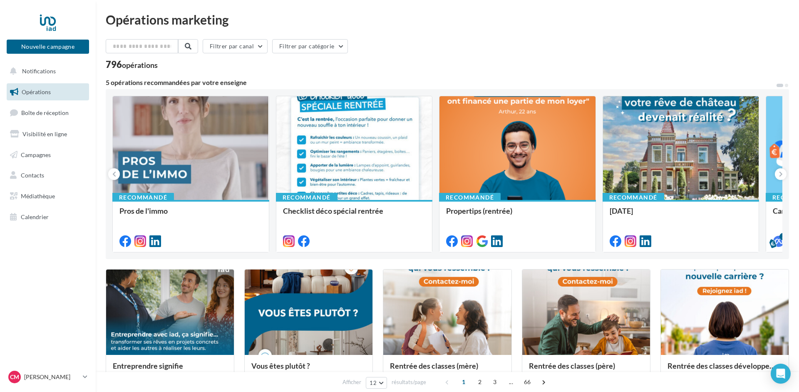
click at [43, 252] on nav "Nouvelle campagne Nouvelle campagne Notifications Opérations Boîte de réception…" at bounding box center [48, 196] width 96 height 392
click at [0, 18] on nav "Nouvelle campagne Nouvelle campagne Notifications Opérations Boîte de réception…" at bounding box center [48, 196] width 96 height 392
click at [42, 244] on nav "Nouvelle campagne Nouvelle campagne Notifications Opérations Boîte de réception…" at bounding box center [48, 196] width 96 height 392
click at [0, 15] on nav "Nouvelle campagne Nouvelle campagne Notifications Opérations Boîte de réception…" at bounding box center [48, 196] width 96 height 392
click at [35, 244] on nav "Nouvelle campagne Nouvelle campagne Notifications Opérations Boîte de réception…" at bounding box center [48, 196] width 96 height 392
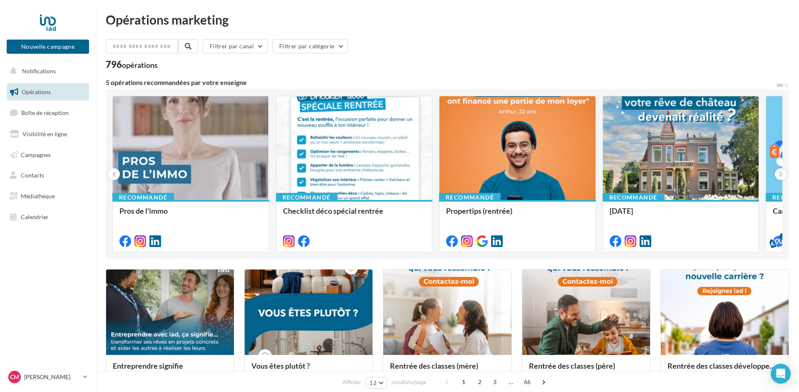
click at [0, 15] on nav "Nouvelle campagne Nouvelle campagne Notifications Opérations Boîte de réception…" at bounding box center [48, 196] width 96 height 392
click at [37, 223] on link "Calendrier" at bounding box center [48, 216] width 86 height 17
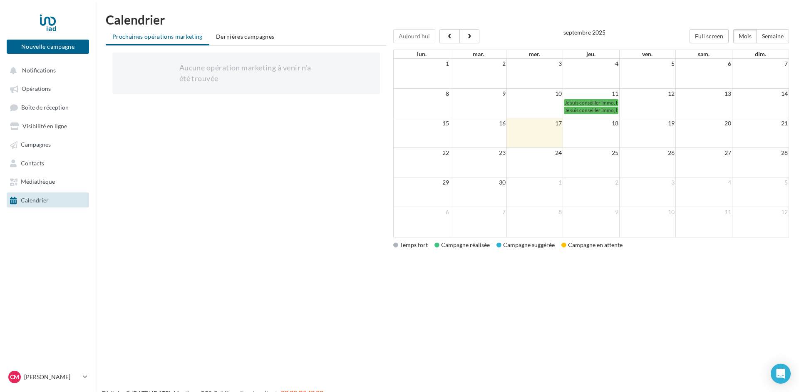
click at [541, 134] on td at bounding box center [534, 133] width 57 height 30
click at [232, 33] on li "Dernières campagnes" at bounding box center [245, 36] width 72 height 15
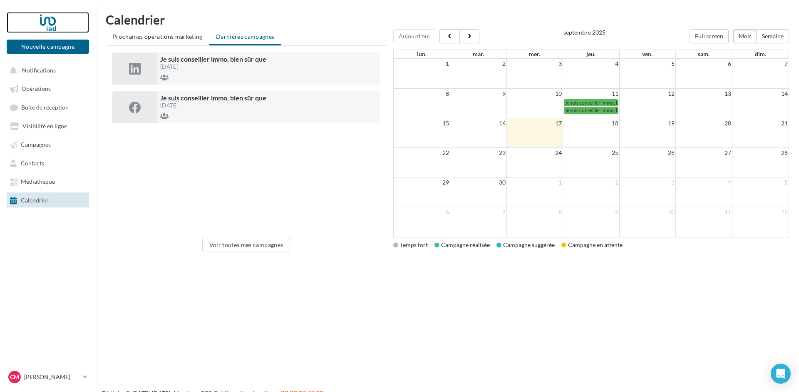
click at [50, 21] on div at bounding box center [48, 22] width 67 height 21
